Goal: Information Seeking & Learning: Learn about a topic

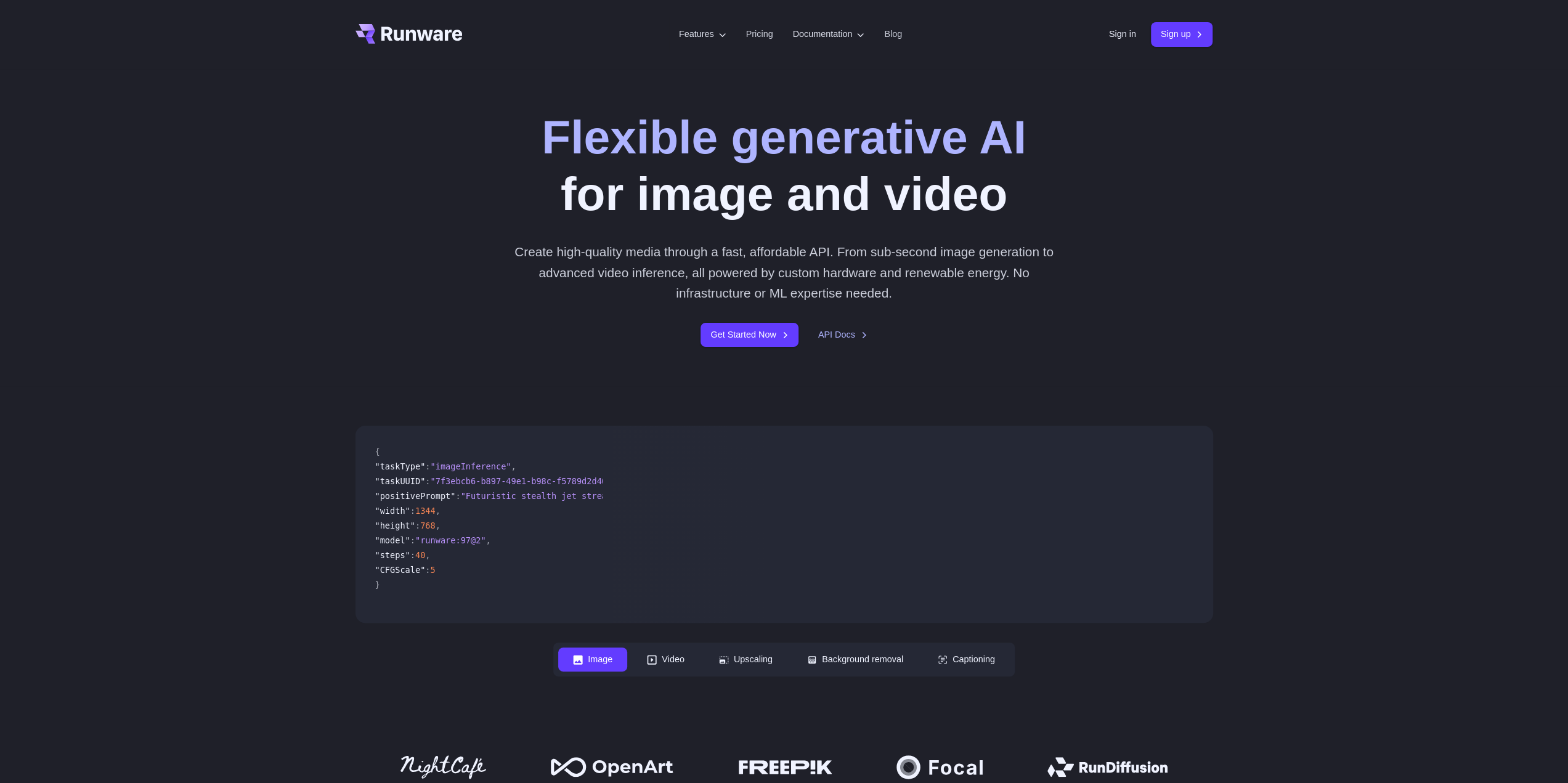
click at [352, 253] on div "Flexible generative AI for image and video Create high-quality media through a …" at bounding box center [784, 228] width 887 height 239
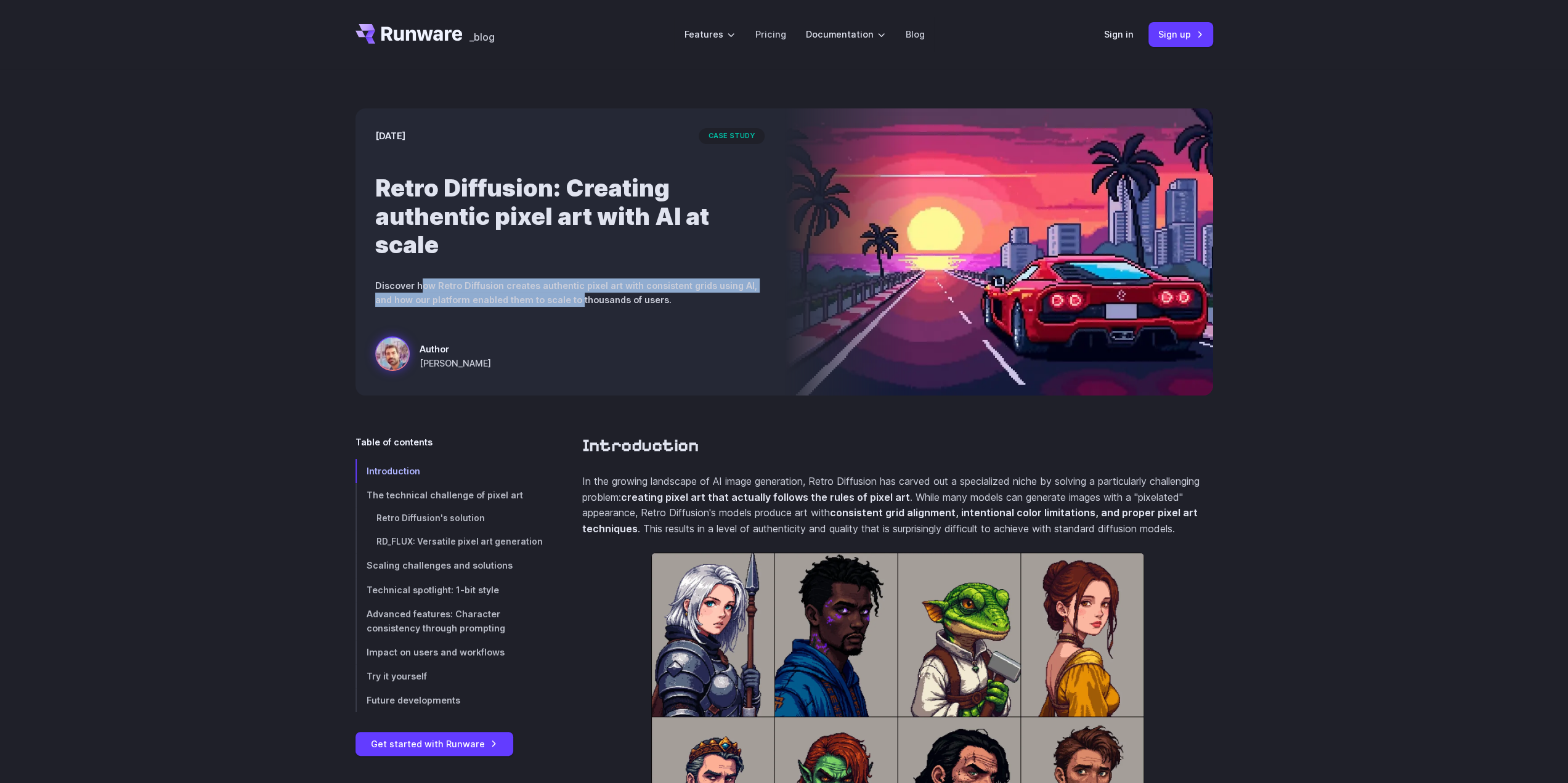
drag, startPoint x: 420, startPoint y: 287, endPoint x: 571, endPoint y: 300, distance: 151.6
click at [558, 300] on p "Discover how Retro Diffusion creates authentic pixel art with consistent grids …" at bounding box center [570, 292] width 390 height 28
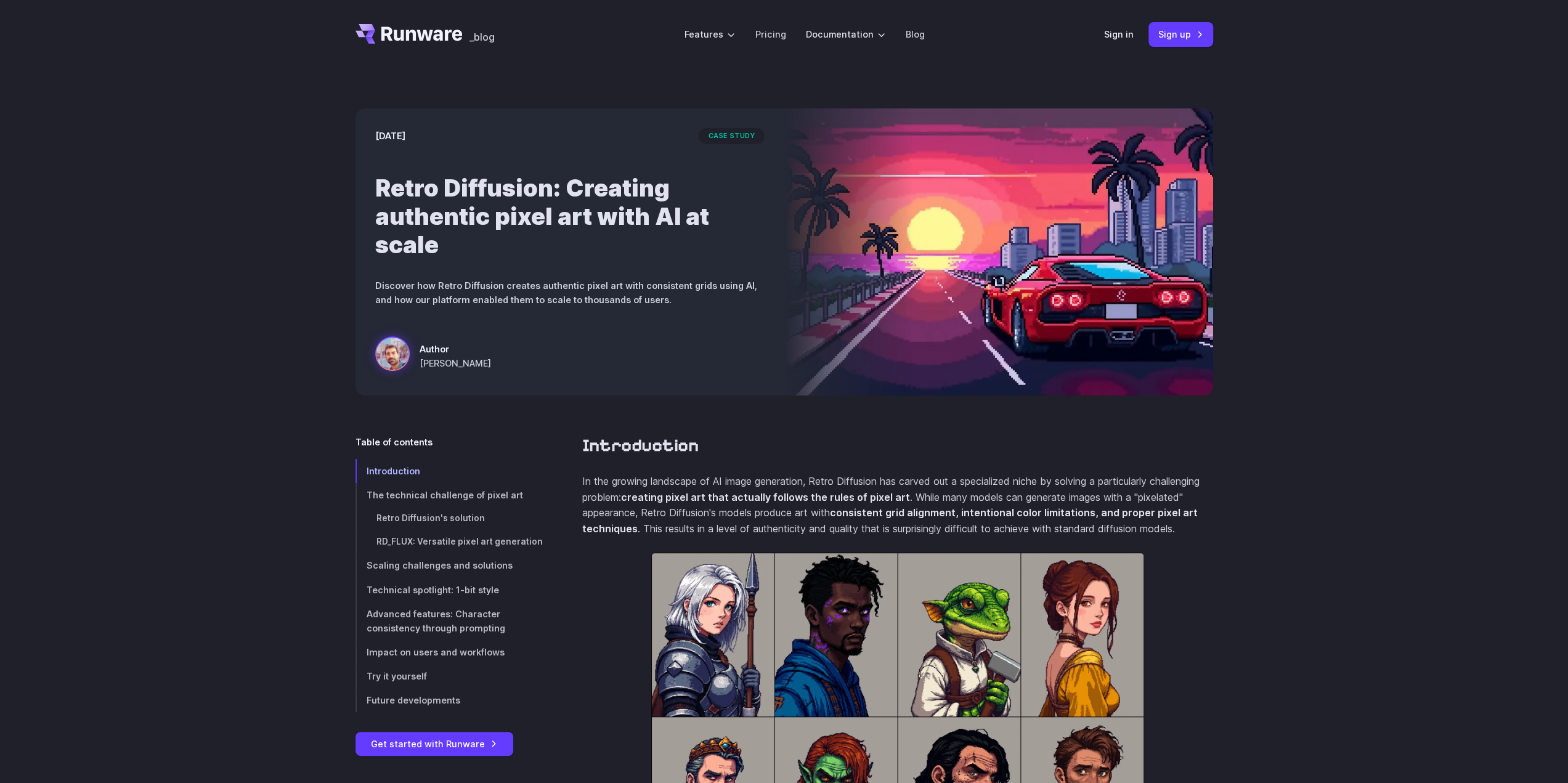
click at [614, 302] on p "Discover how Retro Diffusion creates authentic pixel art with consistent grids …" at bounding box center [570, 292] width 390 height 28
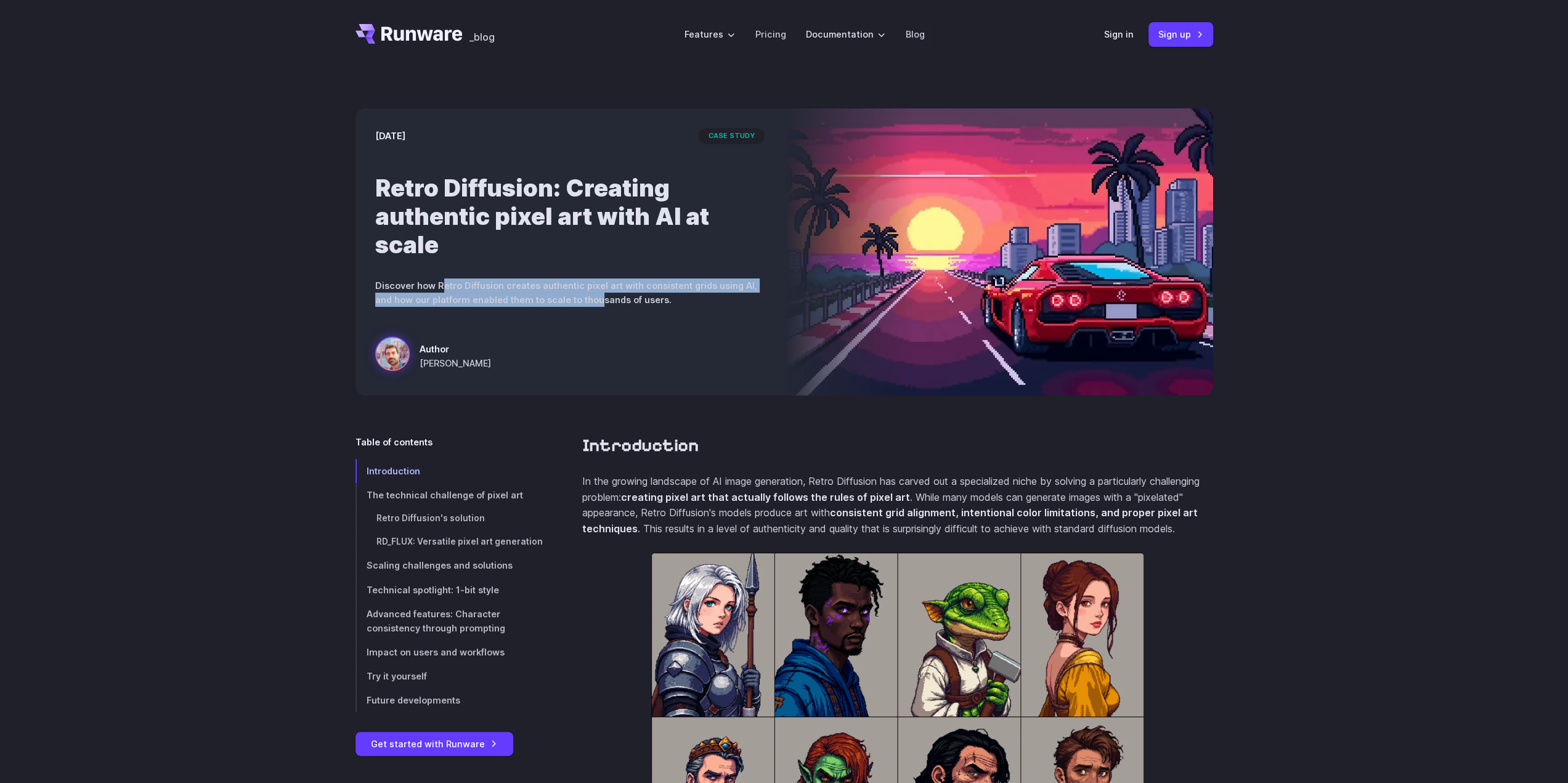
drag, startPoint x: 575, startPoint y: 298, endPoint x: 440, endPoint y: 274, distance: 137.1
click at [440, 274] on div "[DATE] case study Retro Diffusion: Creating authentic pixel art with AI at scal…" at bounding box center [569, 251] width 429 height 287
click at [517, 295] on p "Discover how Retro Diffusion creates authentic pixel art with consistent grids …" at bounding box center [570, 292] width 390 height 28
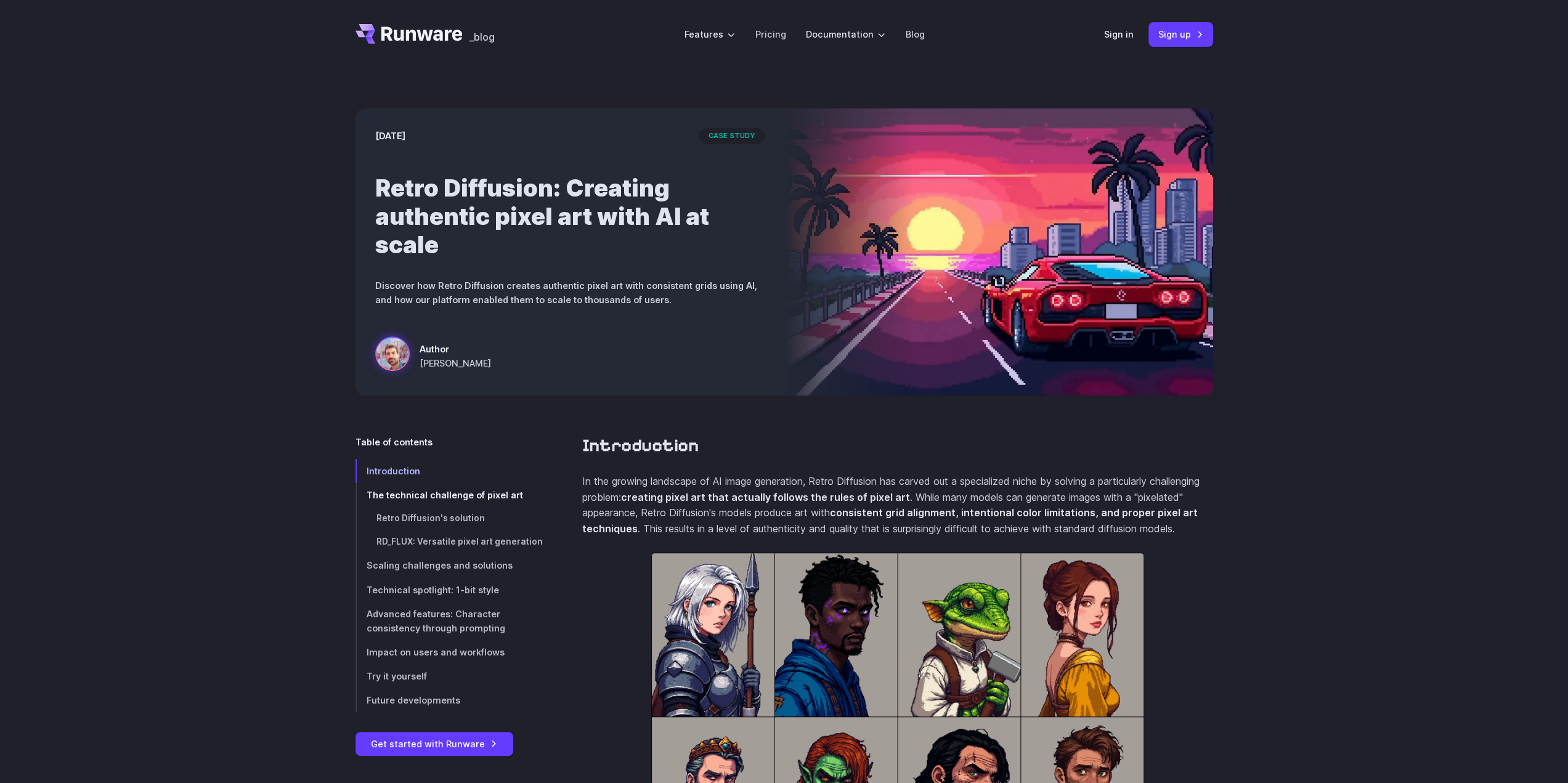
click at [471, 491] on span "The technical challenge of pixel art" at bounding box center [445, 495] width 157 height 11
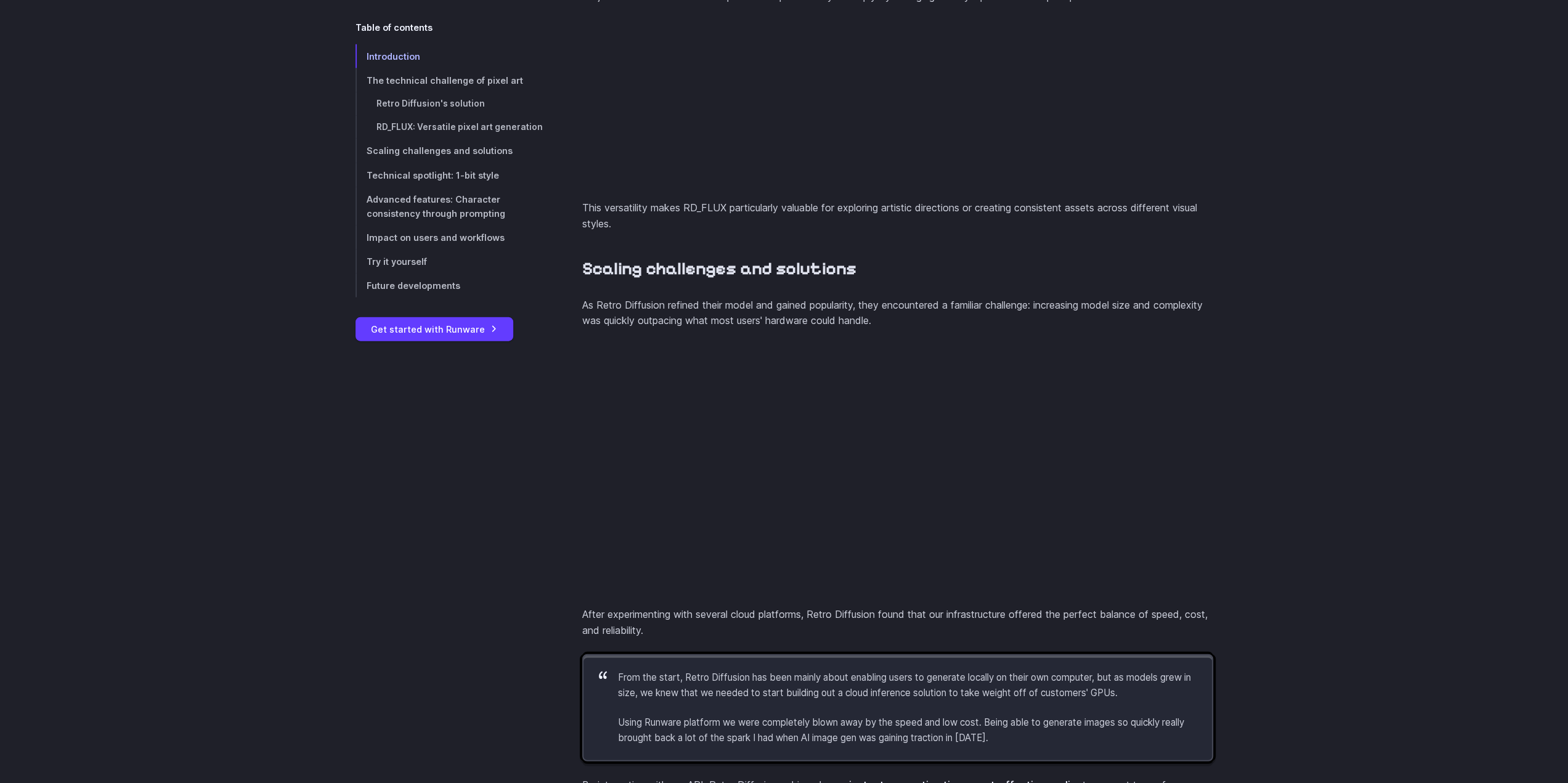
scroll to position [2693, 0]
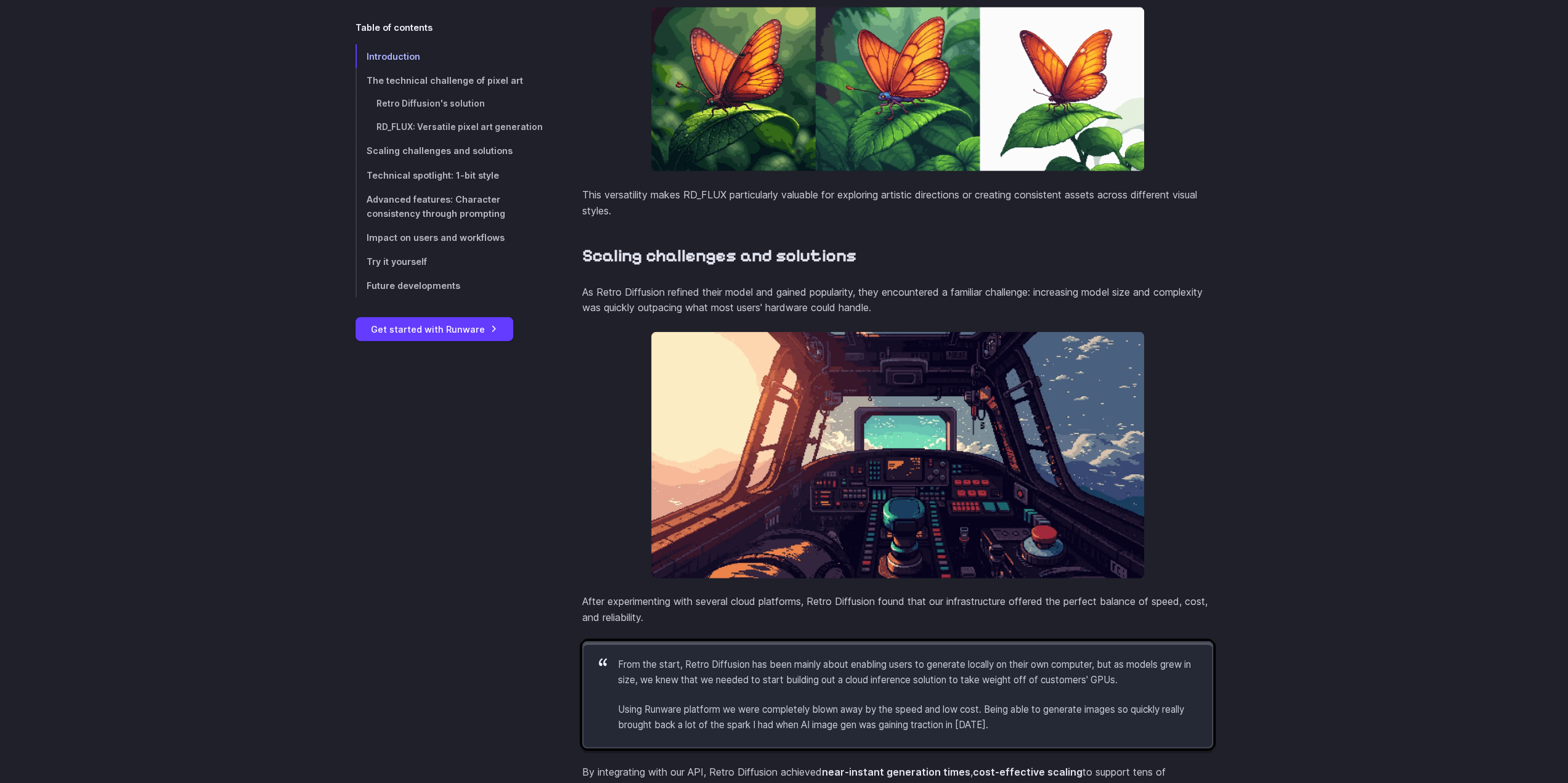
drag, startPoint x: 562, startPoint y: 378, endPoint x: 562, endPoint y: 353, distance: 25.0
click at [562, 353] on div "Introduction In the growing landscape of AI image generation, Retro Diffusion h…" at bounding box center [784, 321] width 858 height 5161
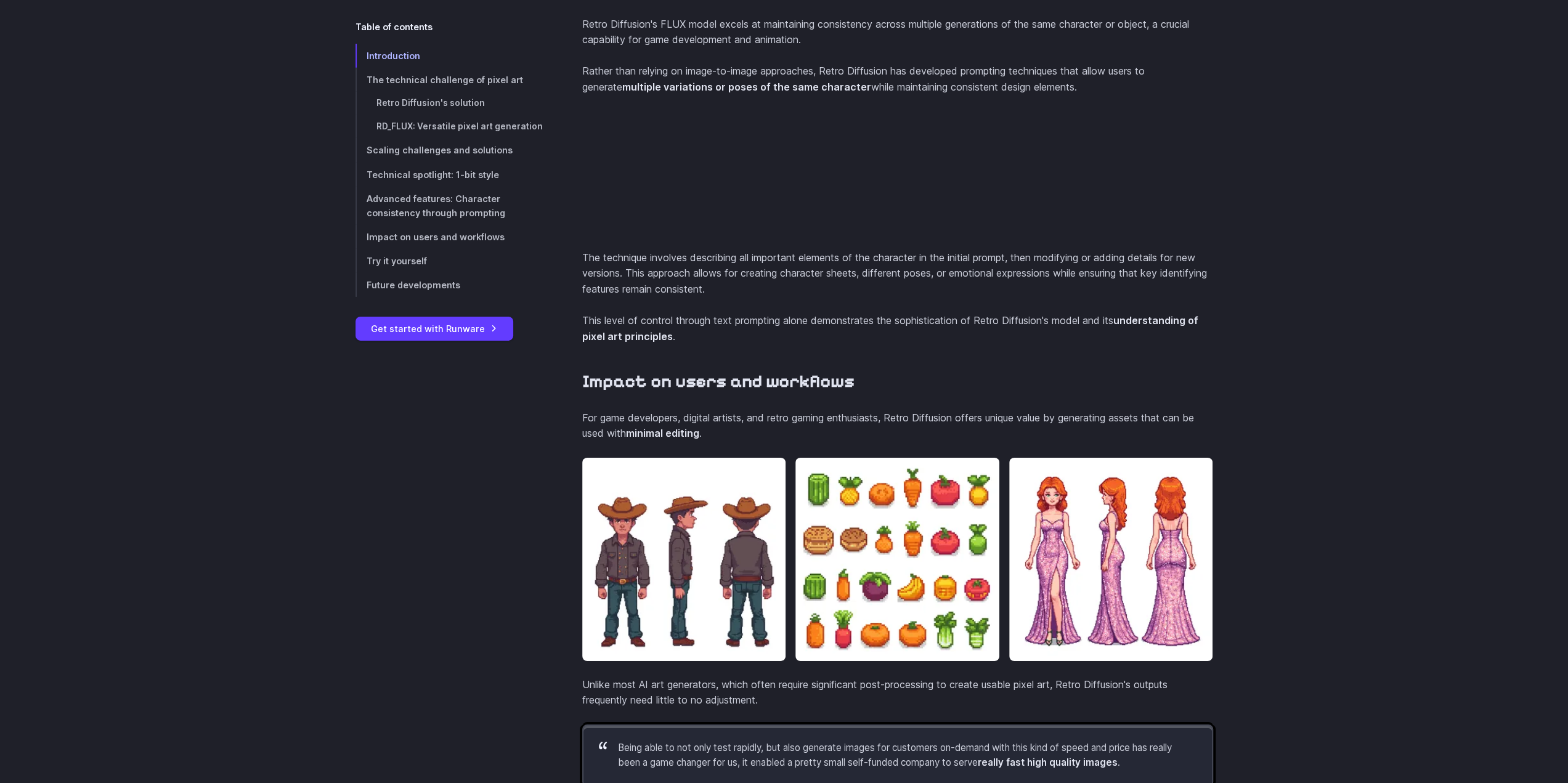
scroll to position [4111, 0]
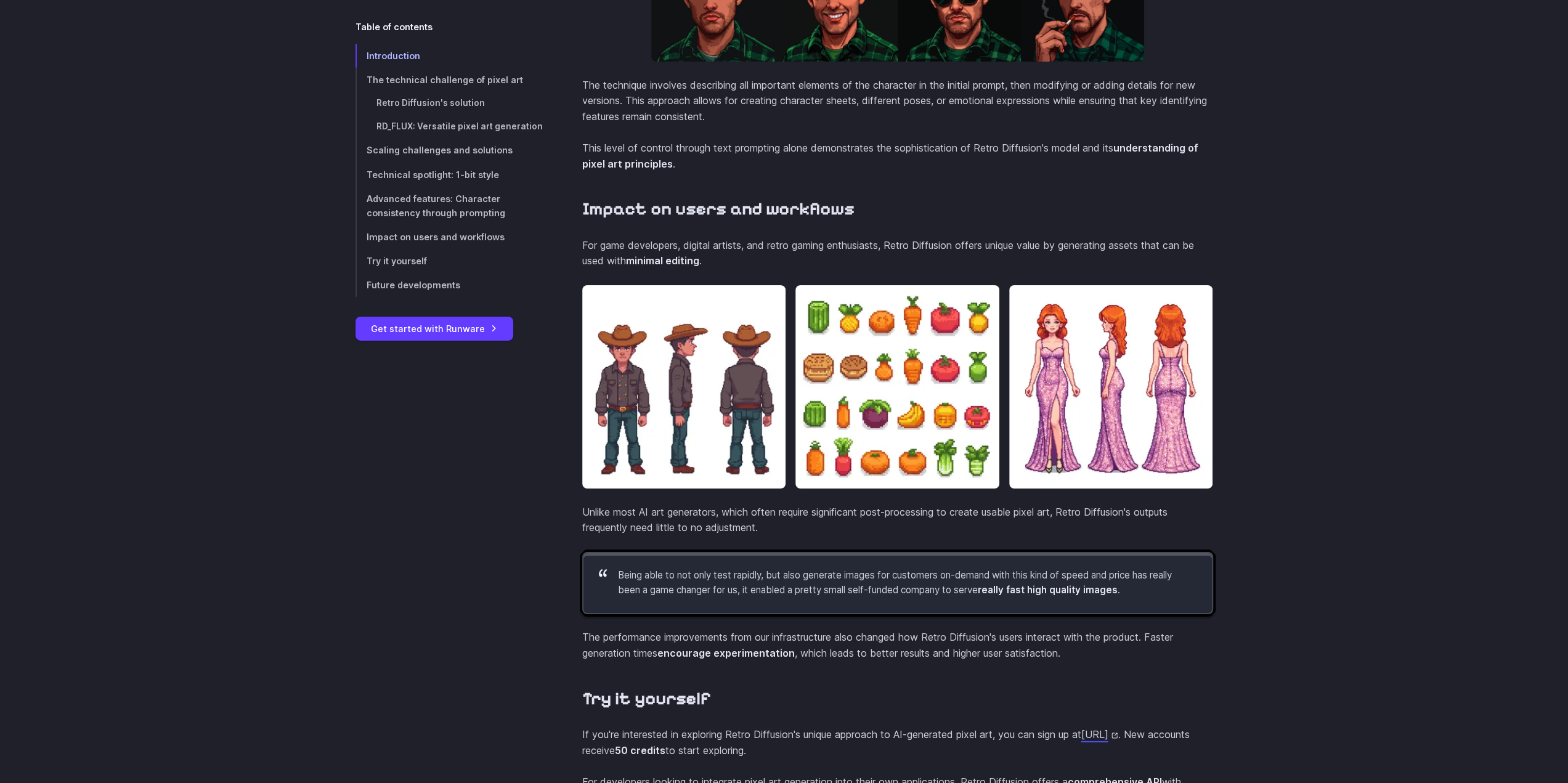
drag, startPoint x: 553, startPoint y: 359, endPoint x: 554, endPoint y: 318, distance: 41.0
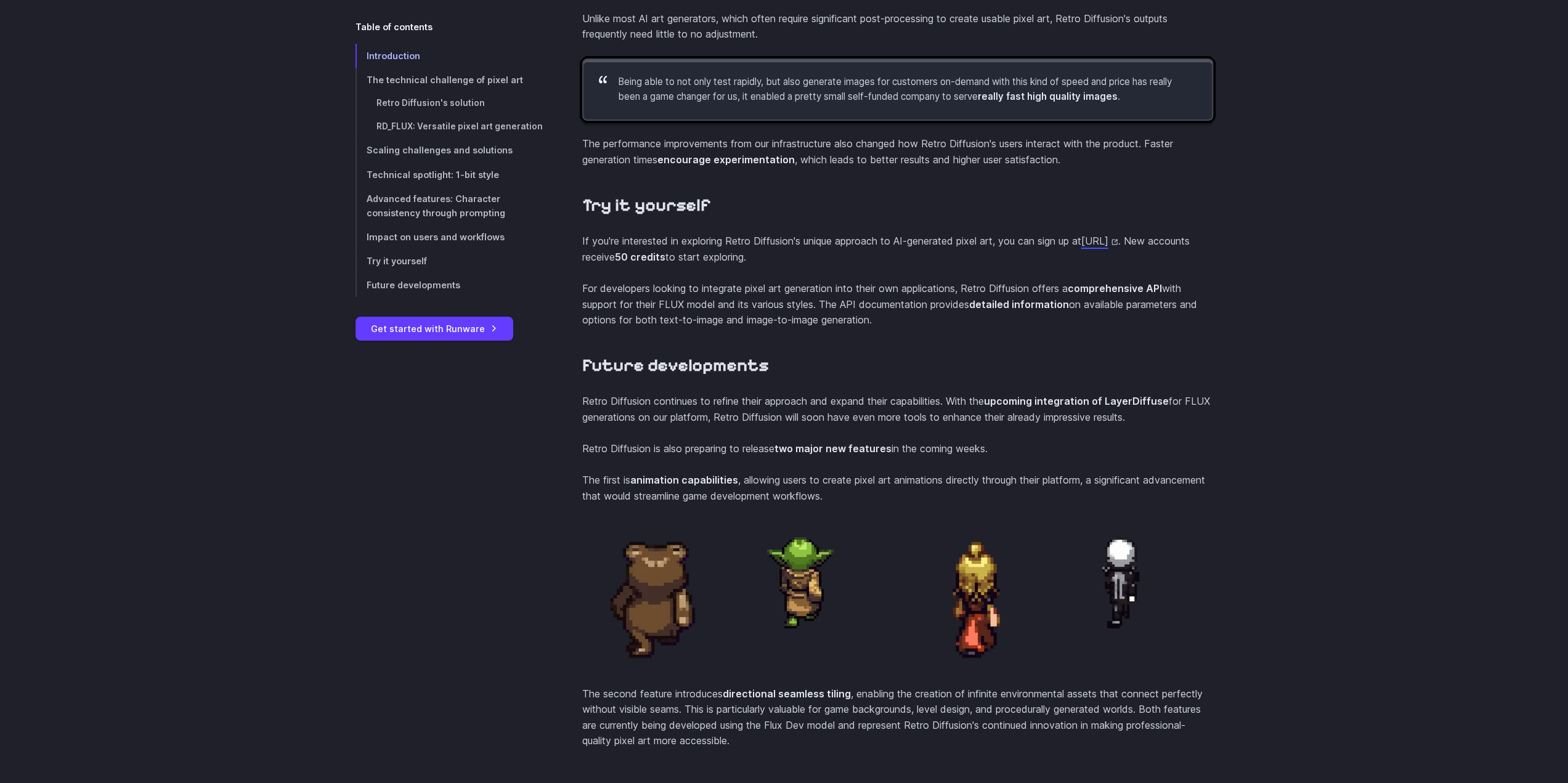
scroll to position [4665, 0]
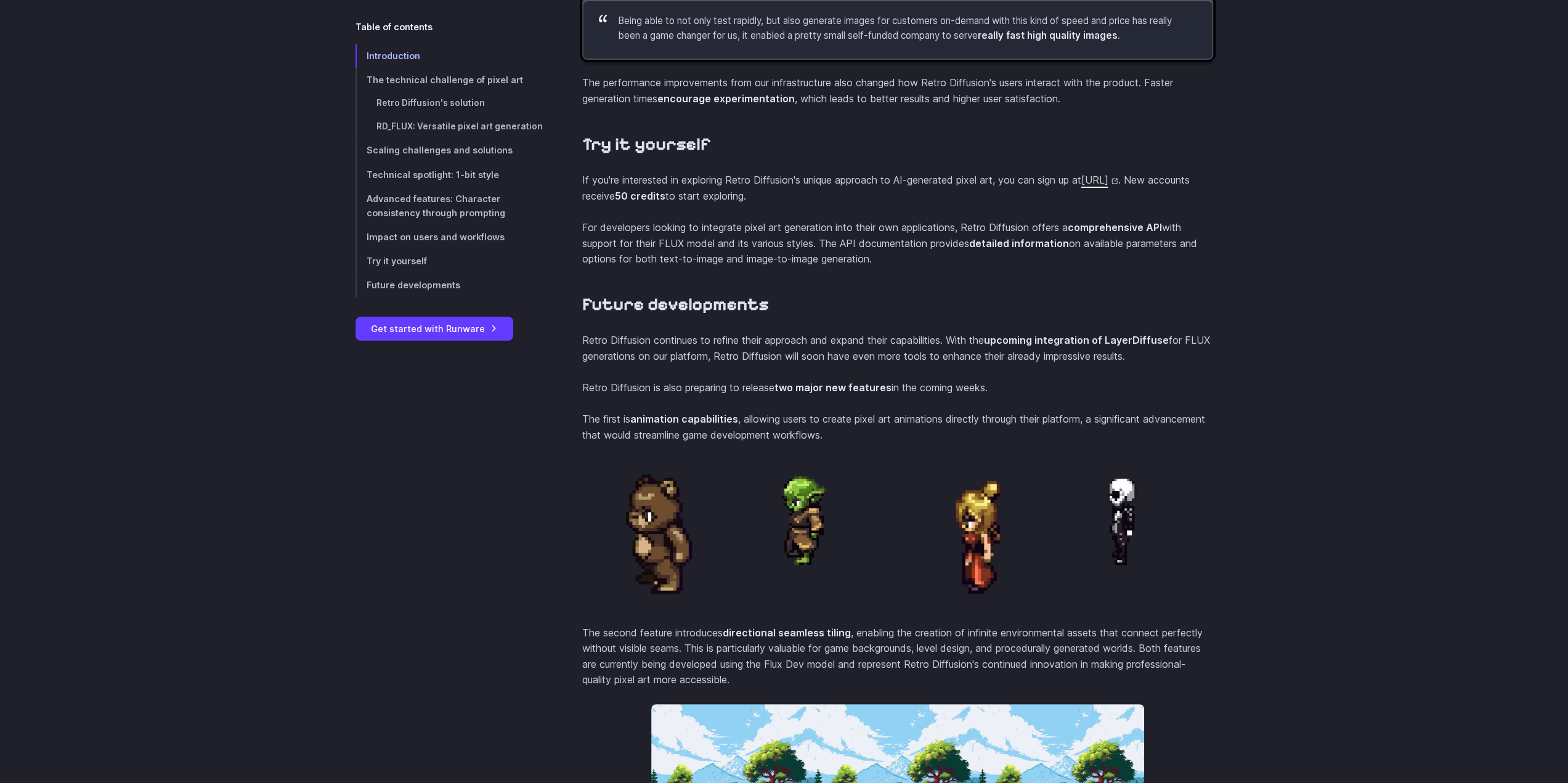
click at [1082, 186] on link "[URL]" at bounding box center [1100, 180] width 37 height 13
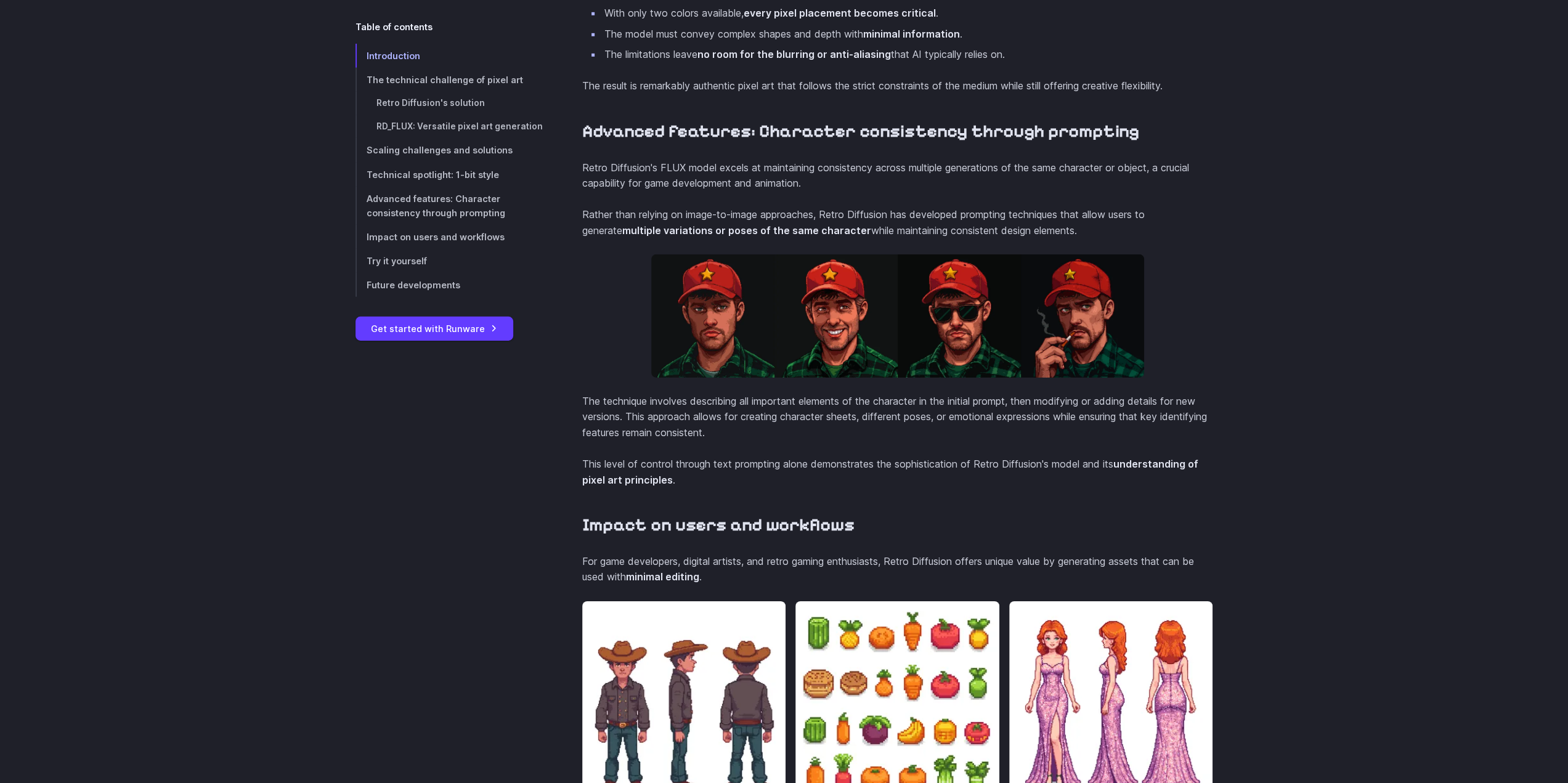
scroll to position [3975, 0]
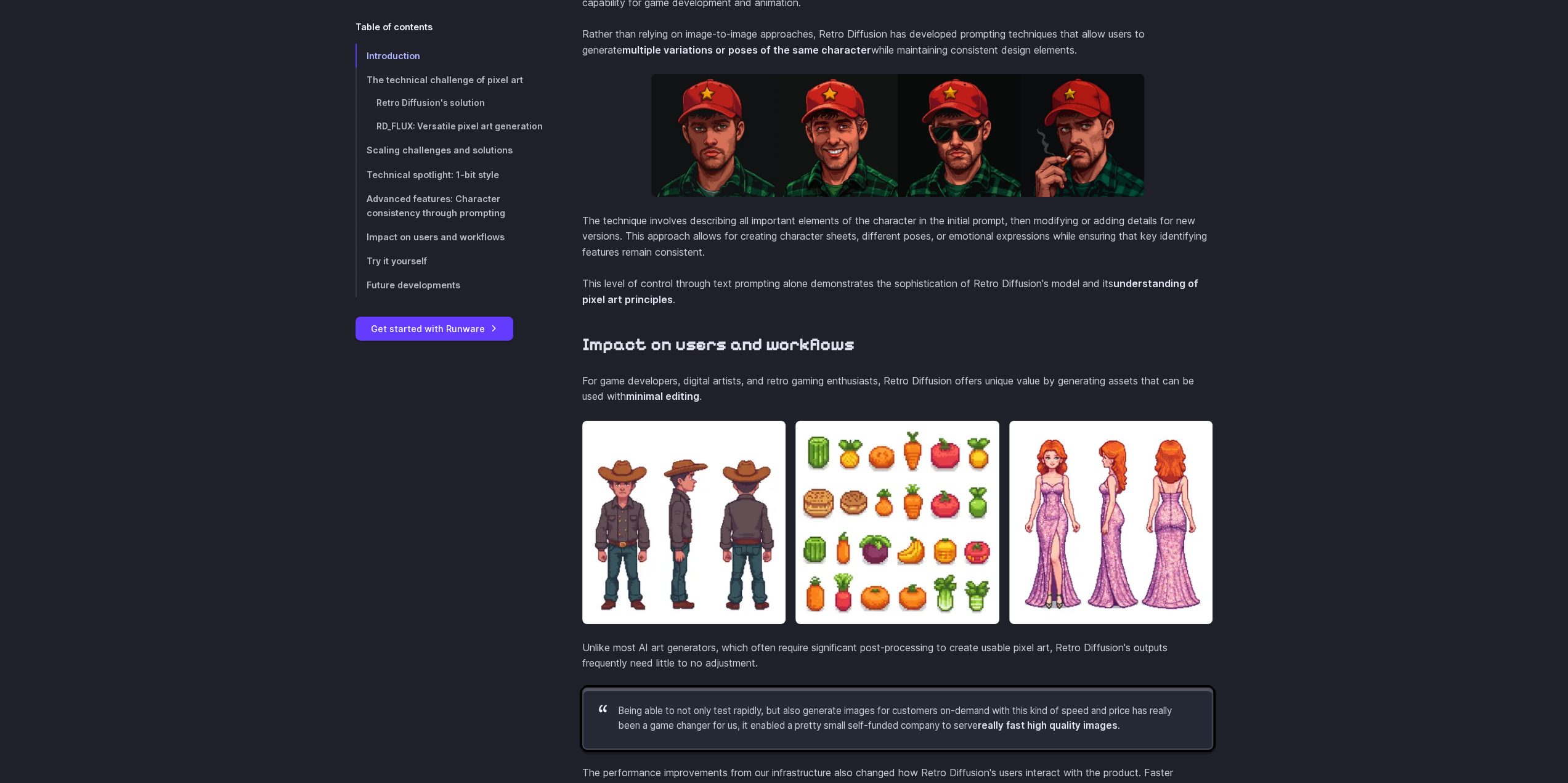
drag, startPoint x: 1242, startPoint y: 269, endPoint x: 1074, endPoint y: 337, distance: 181.2
click at [1074, 308] on p "This level of control through text prompting alone demonstrates the sophisticat…" at bounding box center [897, 291] width 631 height 32
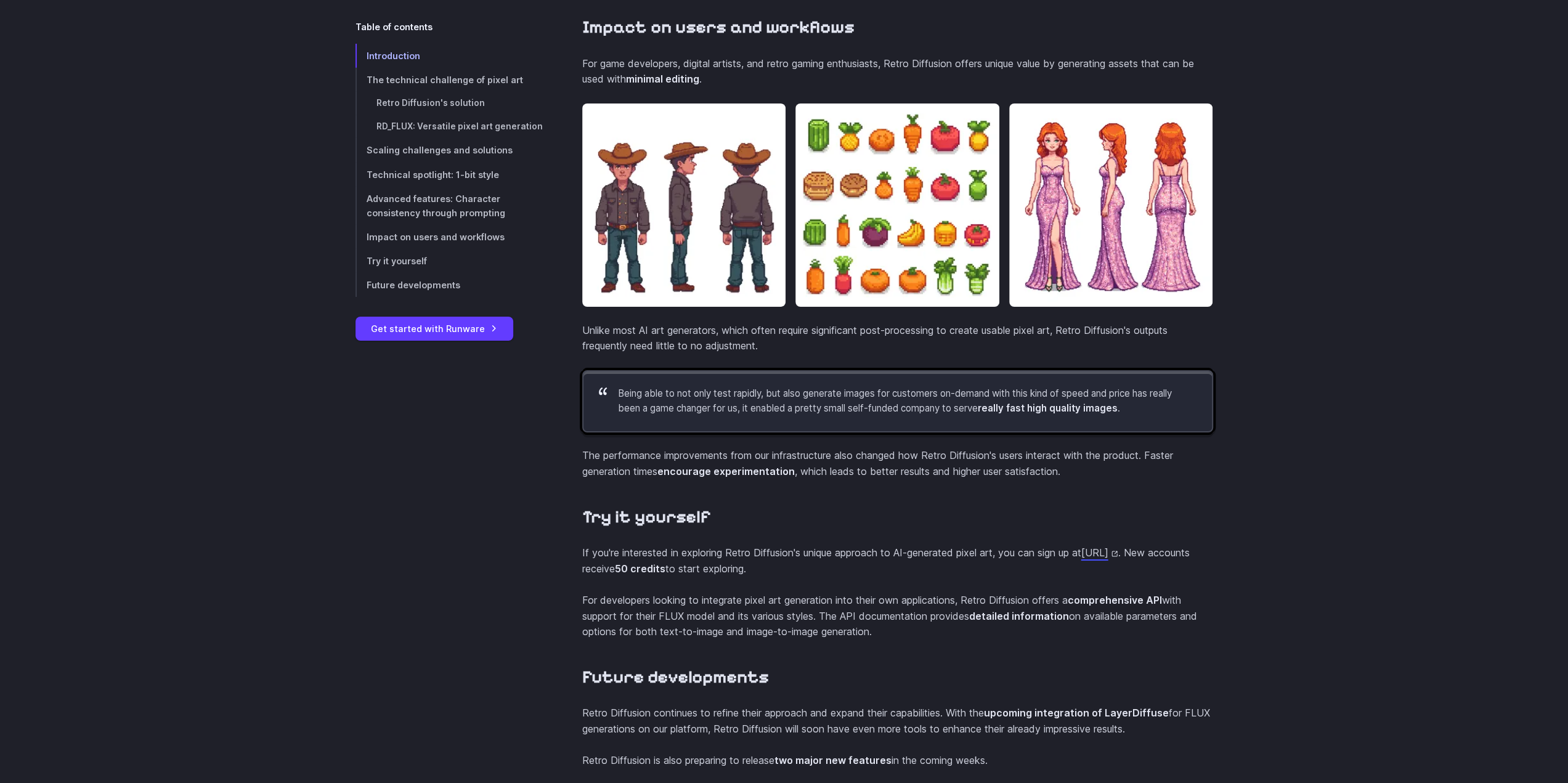
scroll to position [4160, 0]
